Goal: Information Seeking & Learning: Find specific fact

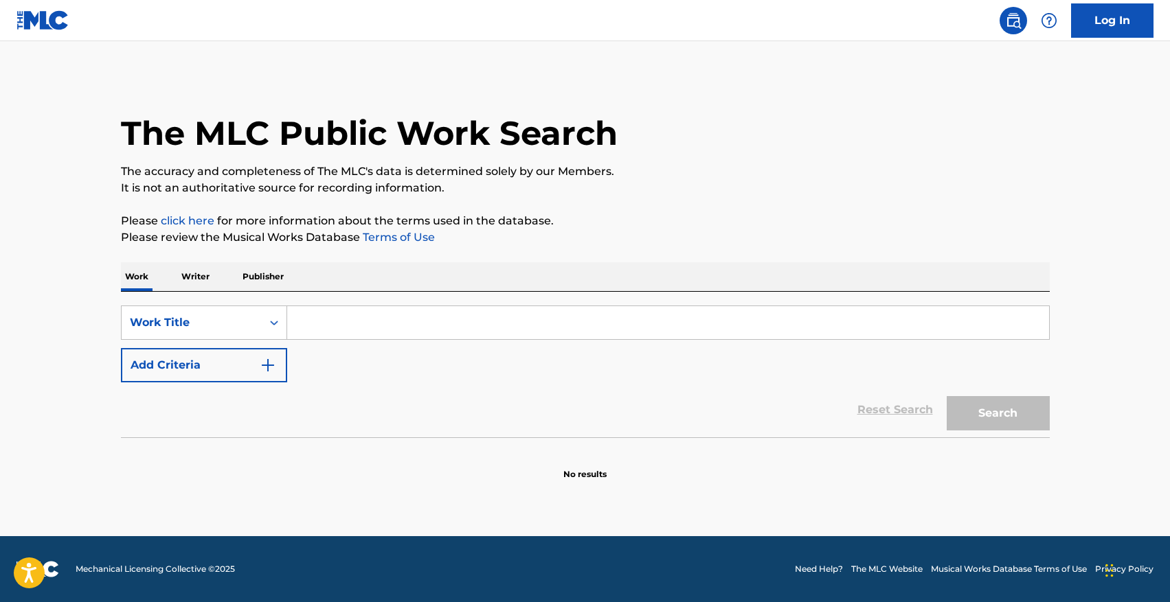
click at [343, 317] on input "Search Form" at bounding box center [668, 322] width 762 height 33
paste input "He Died A Rounder At Twenty-one"
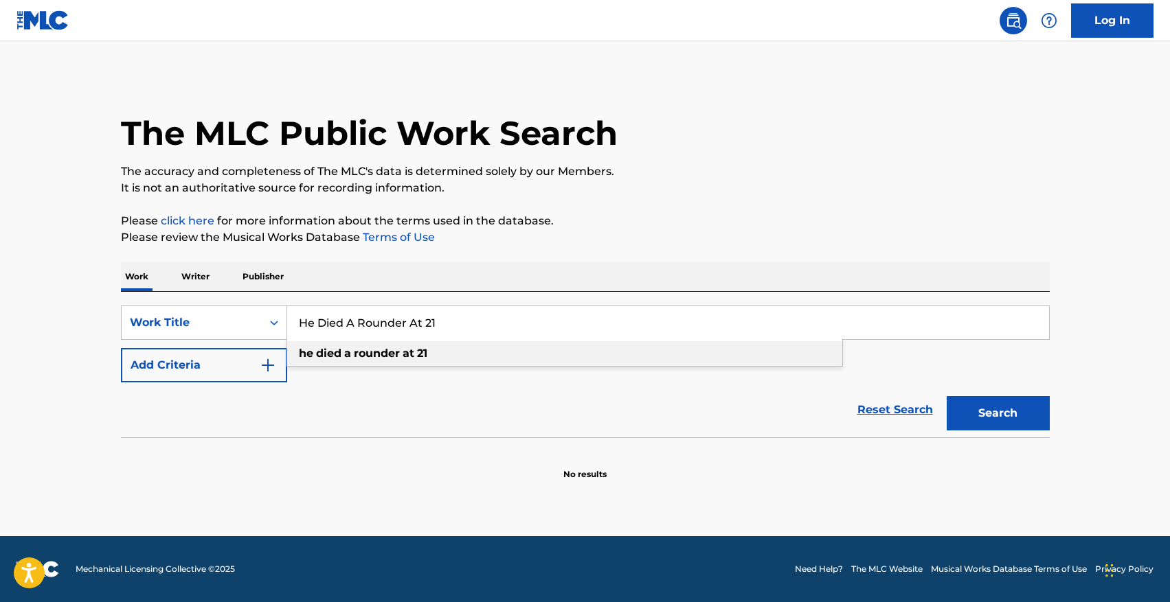
click at [360, 350] on strong "rounder" at bounding box center [377, 353] width 46 height 13
type input "he died a rounder at 21"
click at [947, 396] on button "Search" at bounding box center [998, 413] width 103 height 34
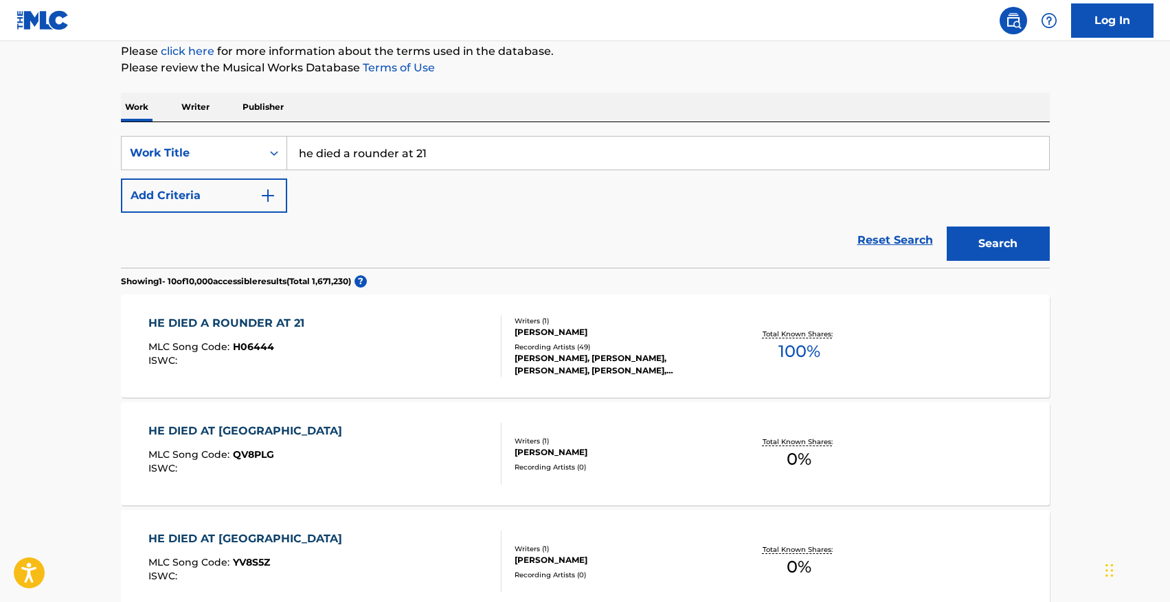
scroll to position [172, 0]
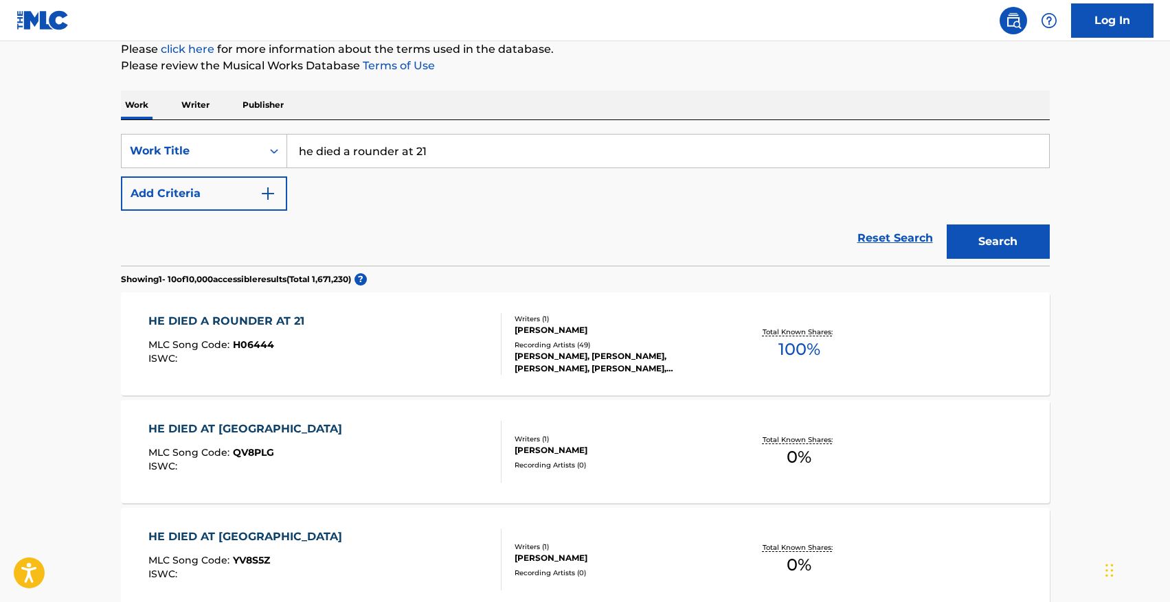
click at [203, 321] on div "HE DIED A ROUNDER AT 21" at bounding box center [229, 321] width 163 height 16
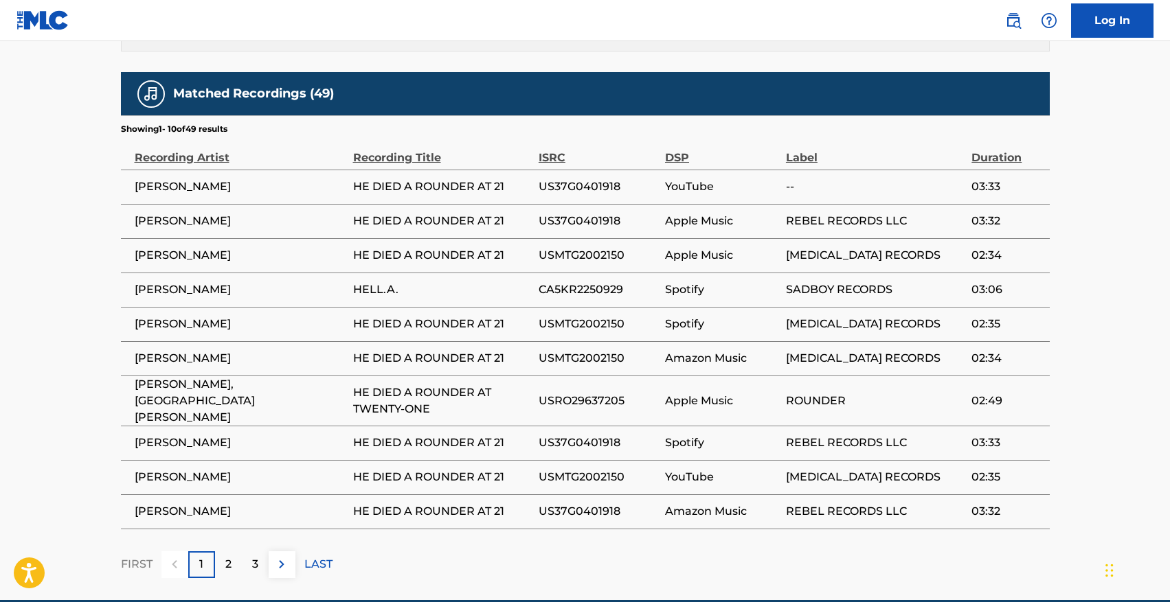
scroll to position [846, 0]
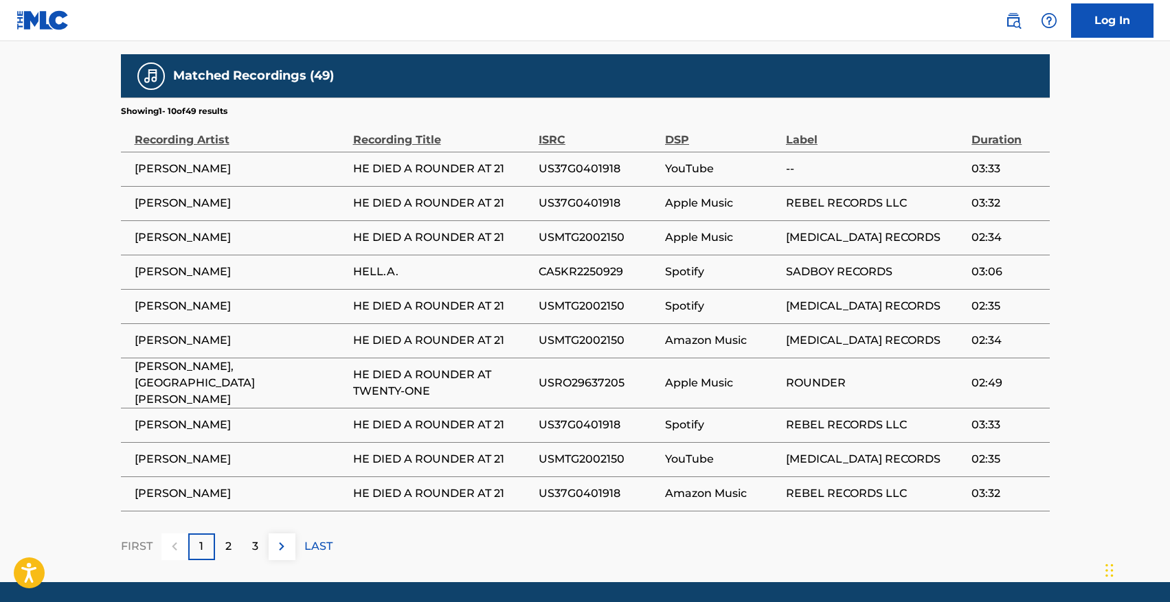
click at [277, 539] on img at bounding box center [281, 547] width 16 height 16
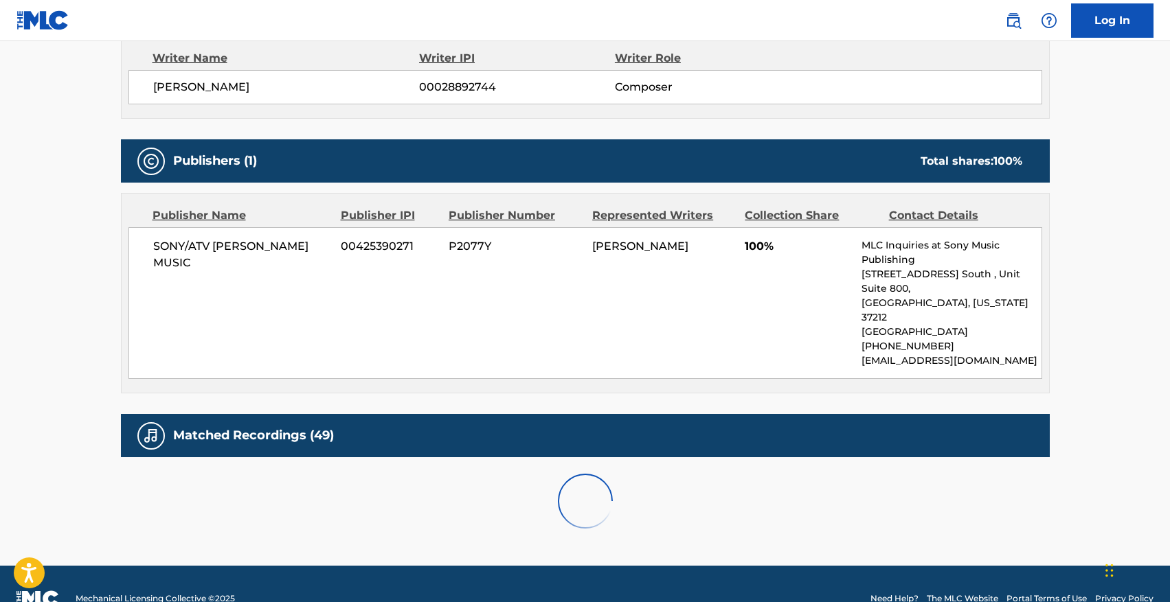
scroll to position [861, 0]
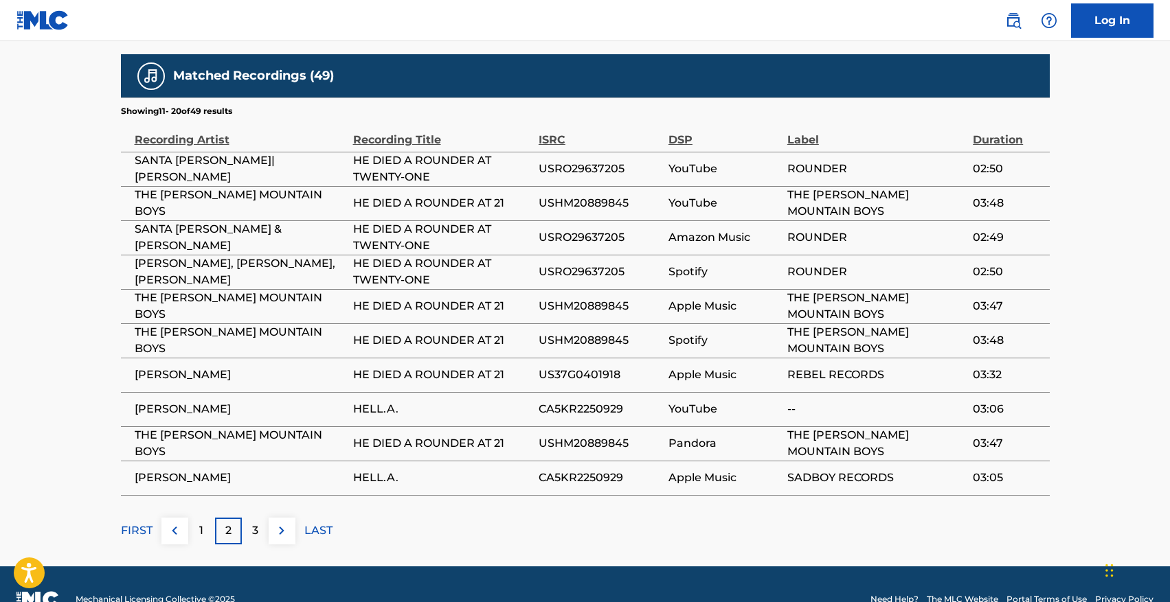
click at [279, 523] on img at bounding box center [281, 531] width 16 height 16
